Goal: Task Accomplishment & Management: Manage account settings

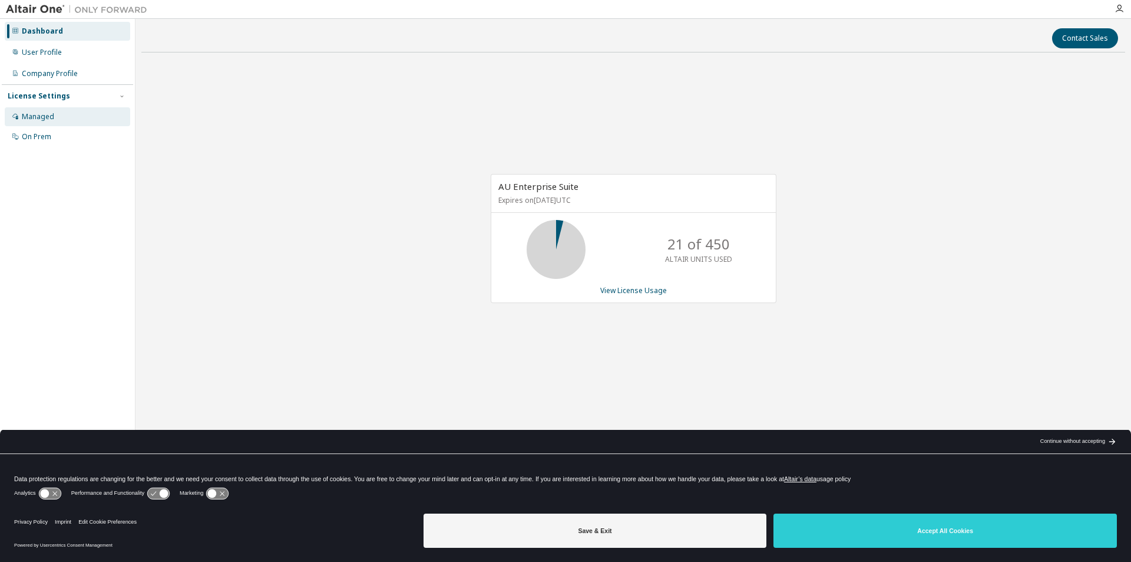
click at [47, 118] on div "Managed" at bounding box center [38, 116] width 32 height 9
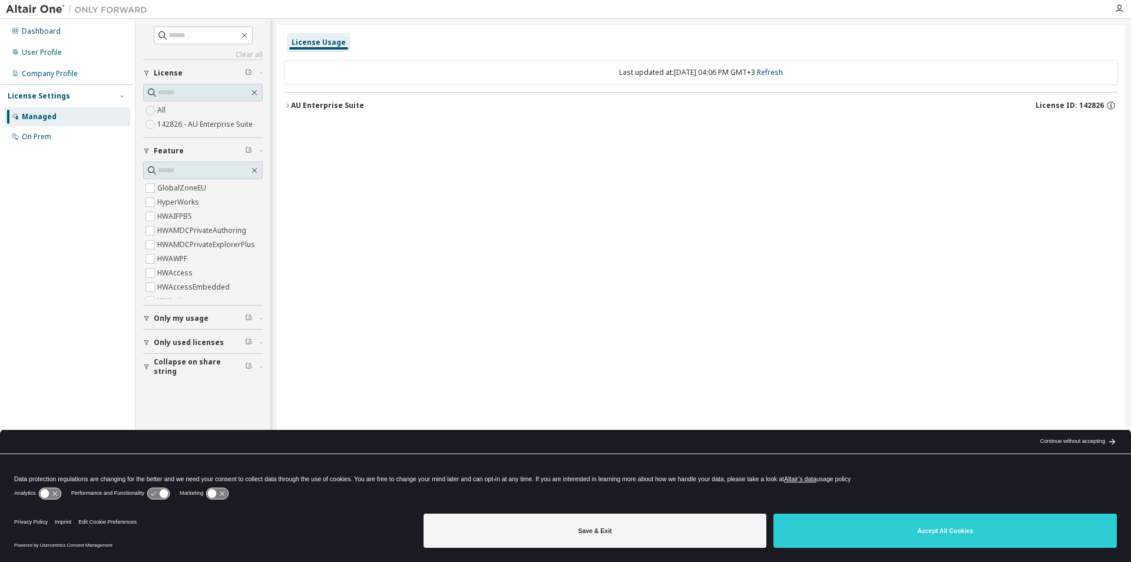
click at [963, 229] on div "License Usage Last updated at: [DATE] 04:06 PM GMT+3 Refresh AU Enterprise Suit…" at bounding box center [701, 273] width 849 height 497
click at [51, 75] on div "Company Profile" at bounding box center [50, 73] width 56 height 9
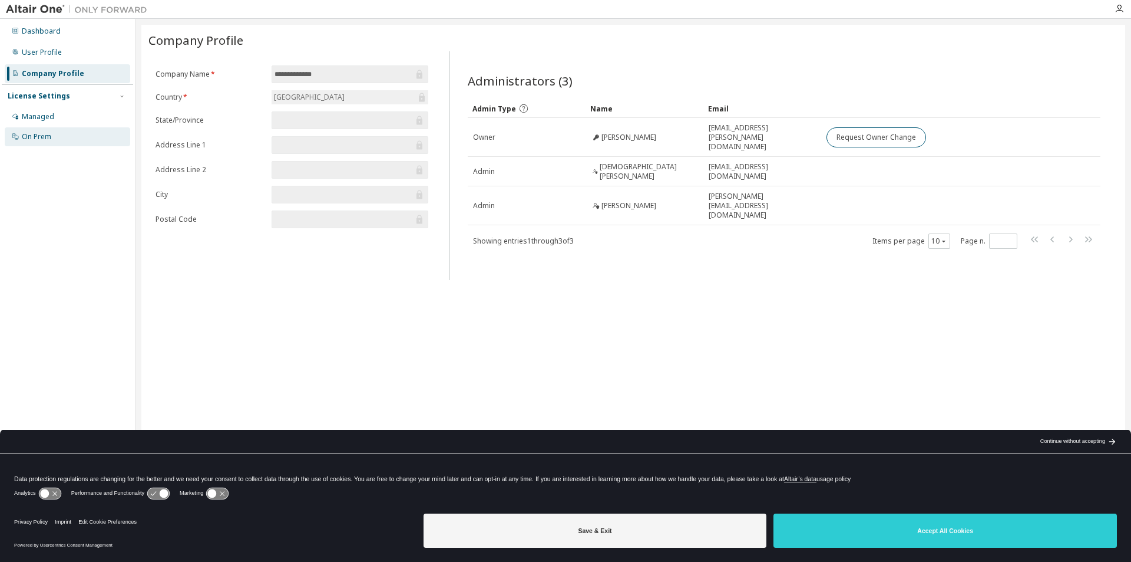
click at [39, 139] on div "On Prem" at bounding box center [36, 136] width 29 height 9
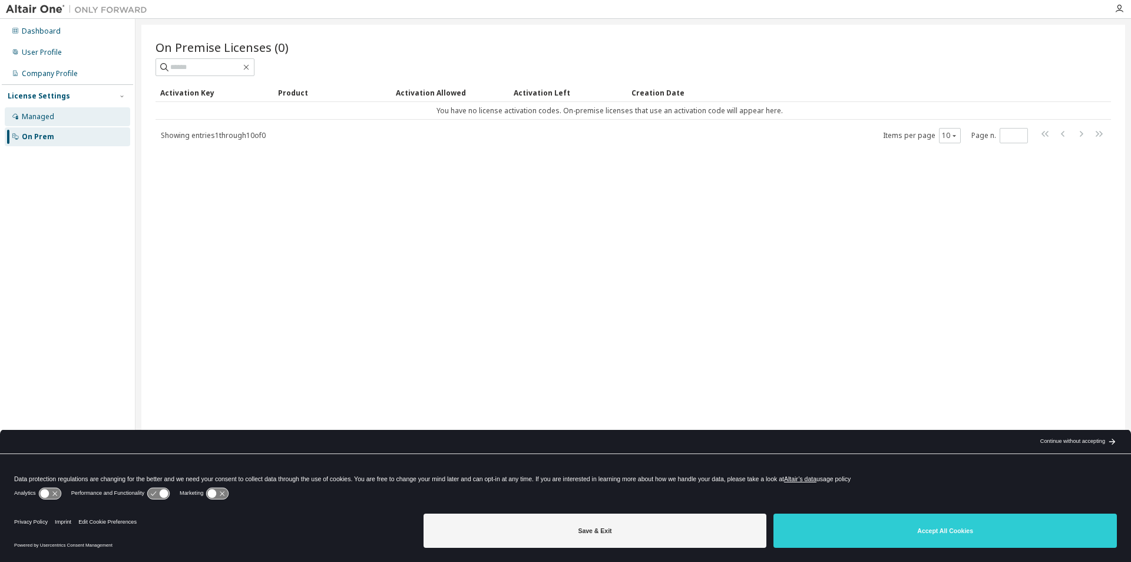
click at [35, 112] on div "Managed" at bounding box center [38, 116] width 32 height 9
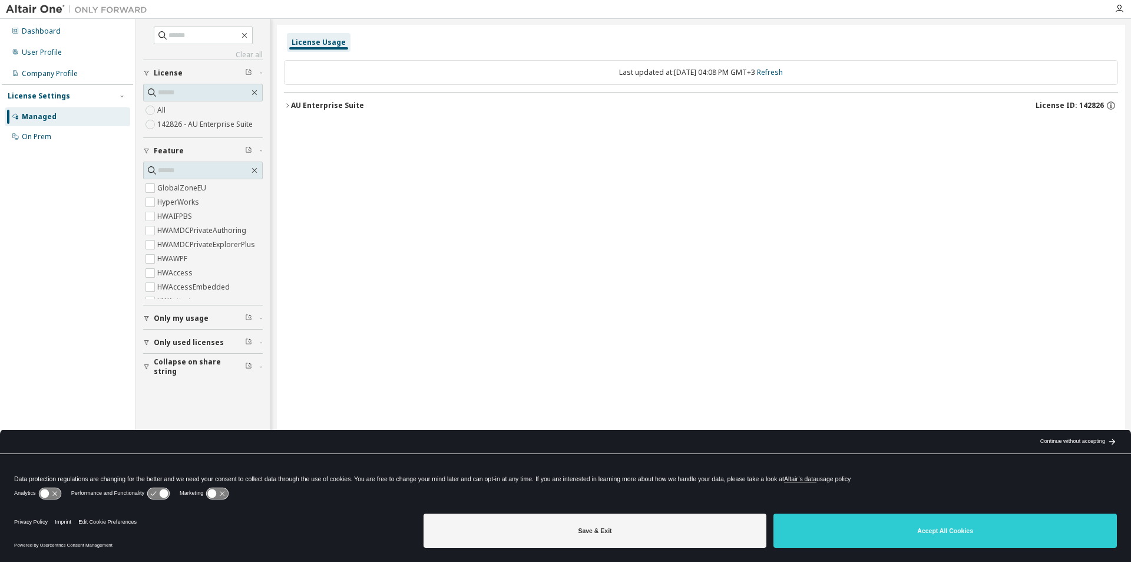
click at [206, 126] on label "142826 - AU Enterprise Suite" at bounding box center [206, 124] width 98 height 14
click at [288, 105] on icon "button" at bounding box center [287, 105] width 7 height 7
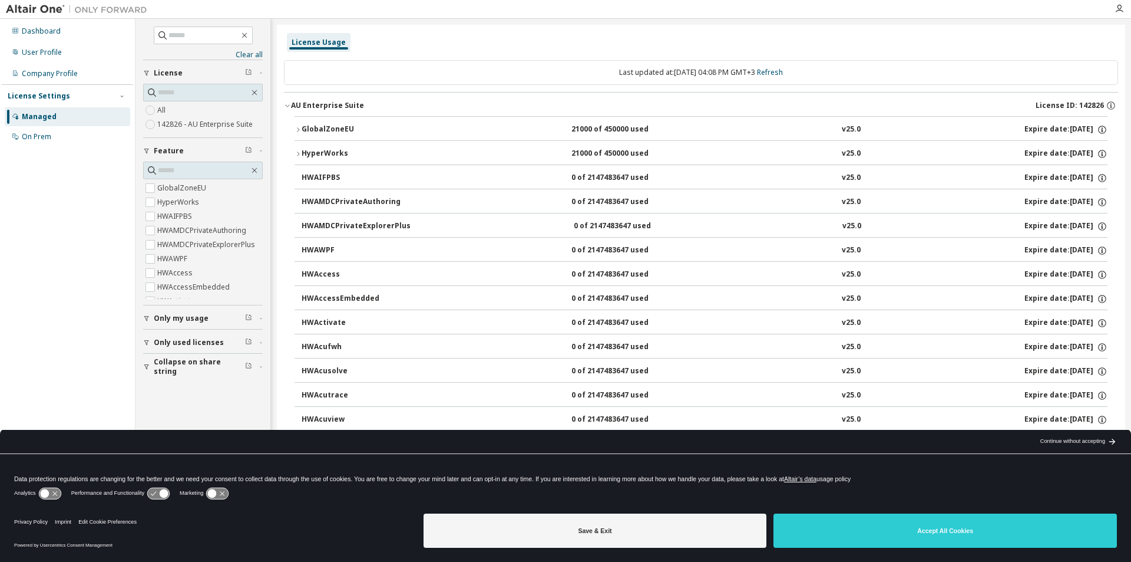
click at [145, 314] on button "Only my usage" at bounding box center [203, 318] width 120 height 26
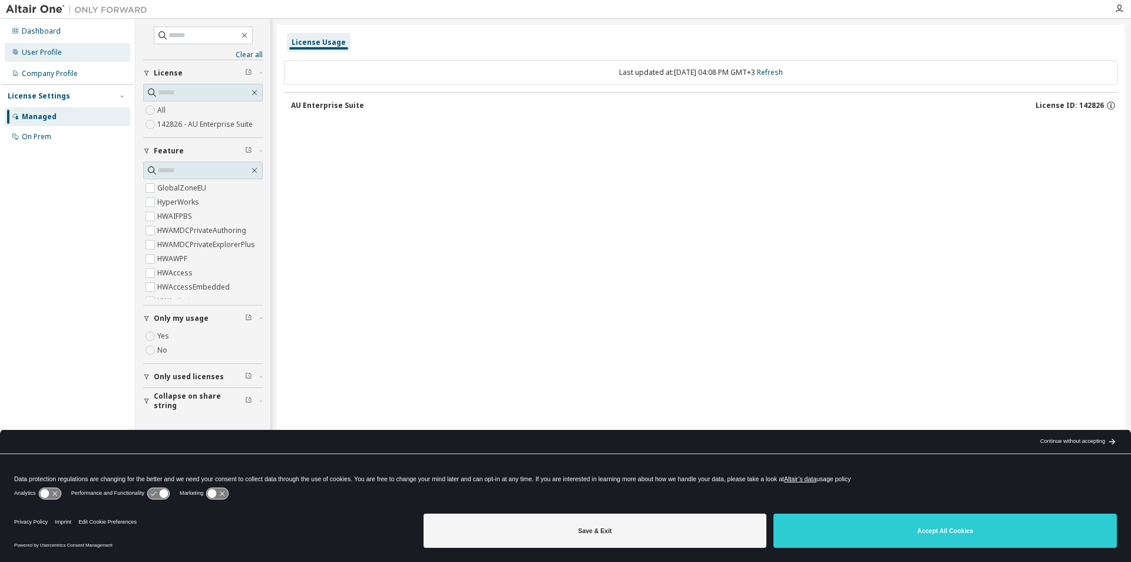
click at [61, 48] on div "User Profile" at bounding box center [68, 52] width 126 height 19
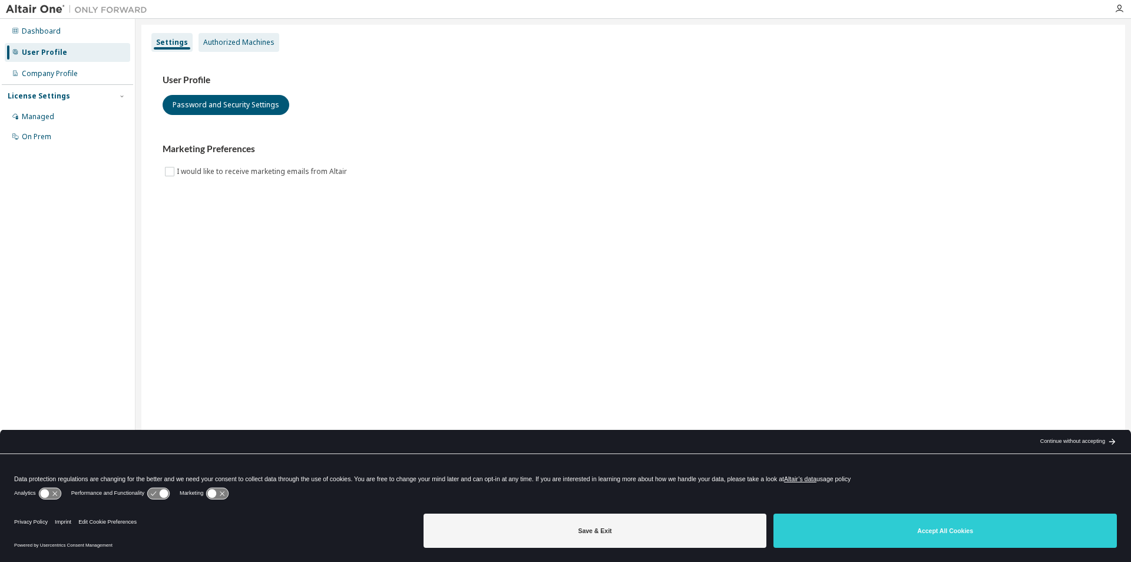
click at [263, 43] on div "Authorized Machines" at bounding box center [238, 42] width 71 height 9
